Goal: Use online tool/utility: Utilize a website feature to perform a specific function

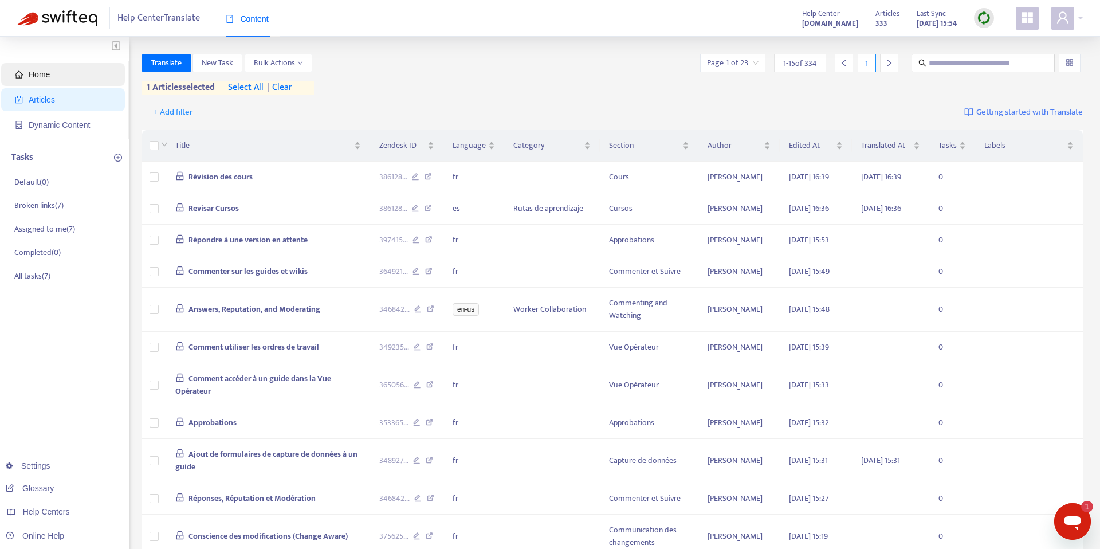
click at [32, 73] on span "Home" at bounding box center [39, 74] width 21 height 9
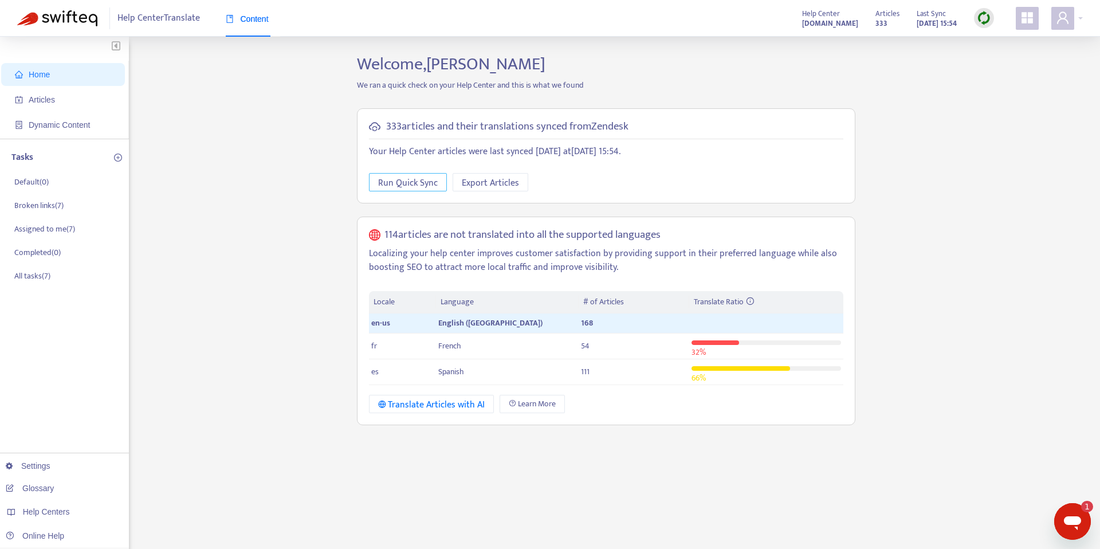
click at [419, 190] on span "Run Quick Sync" at bounding box center [408, 183] width 60 height 14
click at [412, 177] on span "Run Quick Sync" at bounding box center [408, 183] width 60 height 14
drag, startPoint x: 596, startPoint y: 350, endPoint x: 572, endPoint y: 350, distance: 24.1
click at [572, 350] on tr "fr French 70 42 %" at bounding box center [606, 346] width 474 height 26
copy tr "70"
